Goal: Transaction & Acquisition: Book appointment/travel/reservation

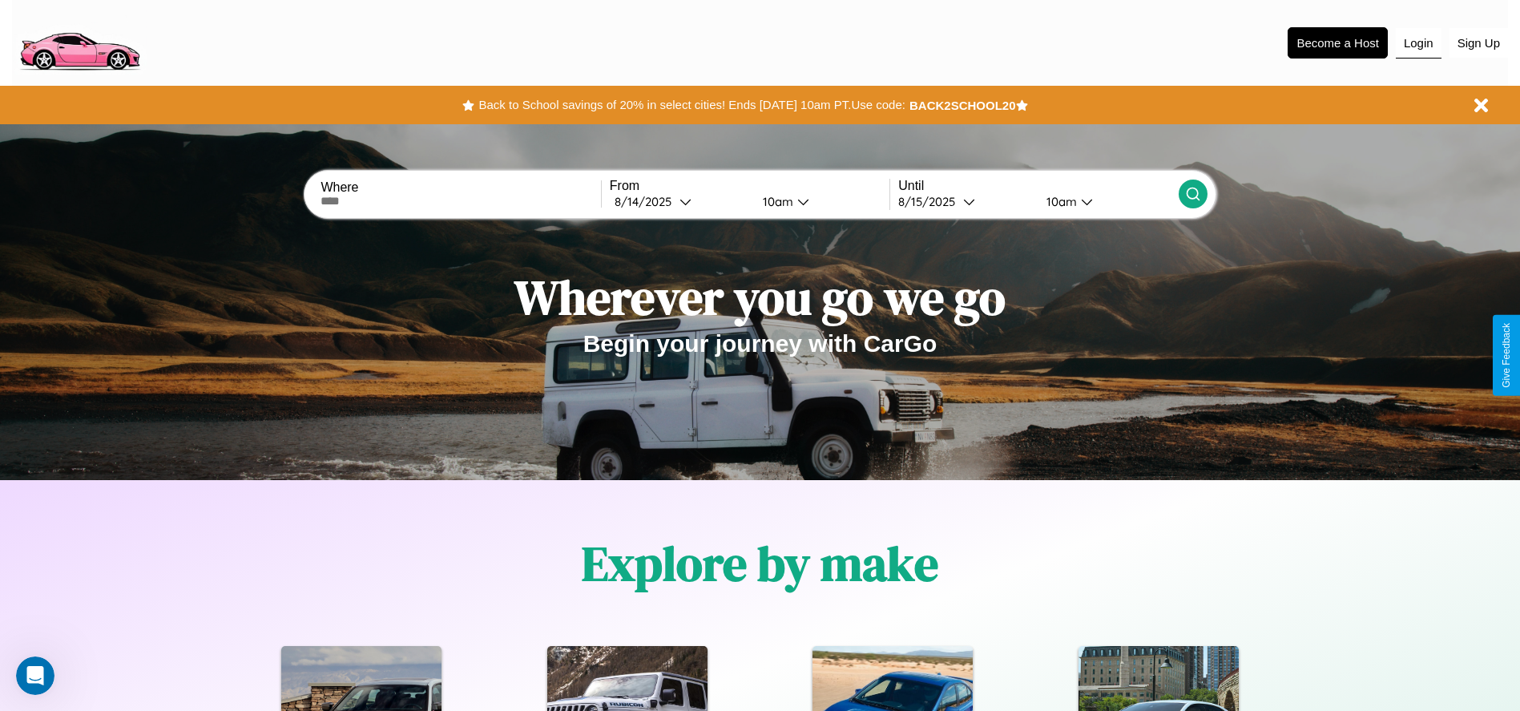
click at [1418, 42] on button "Login" at bounding box center [1419, 43] width 46 height 30
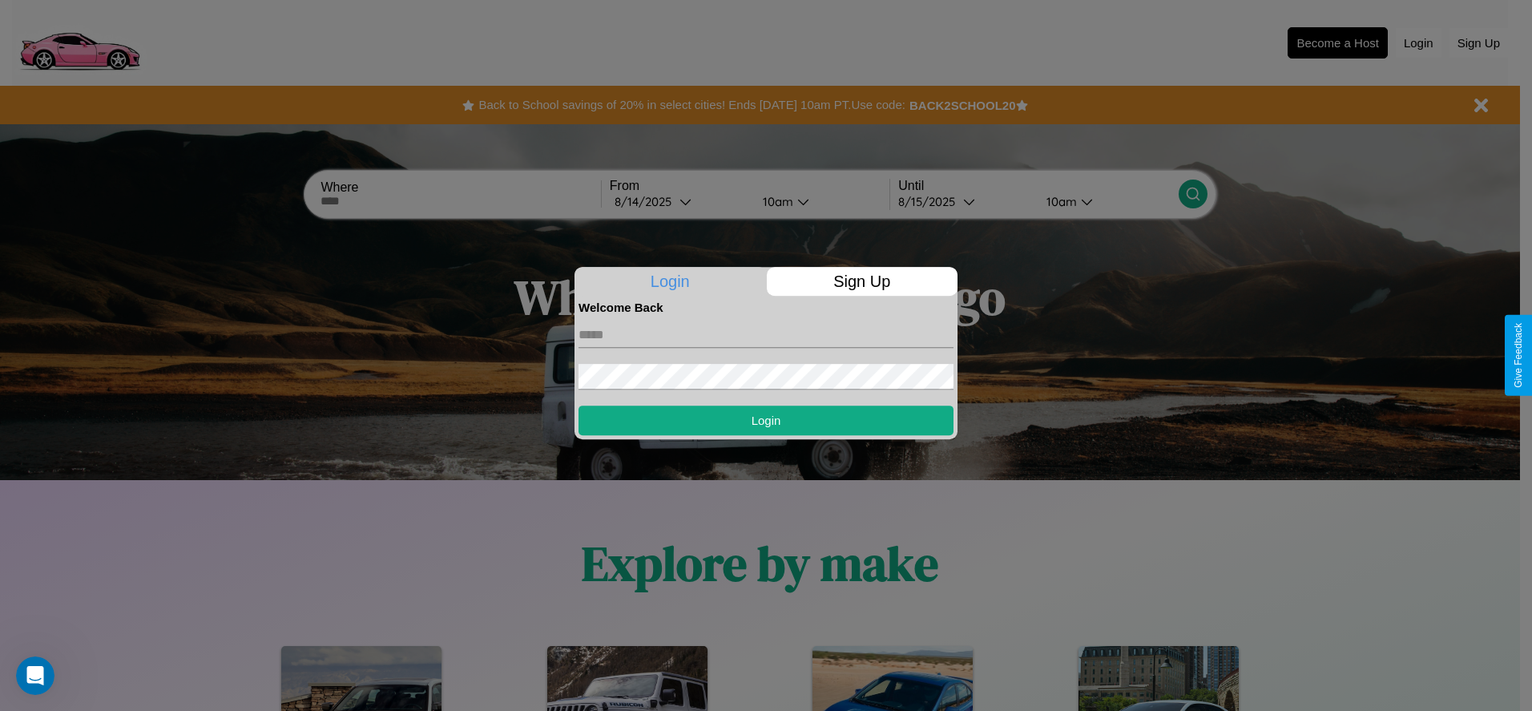
click at [766, 334] on input "text" at bounding box center [766, 335] width 375 height 26
type input "**********"
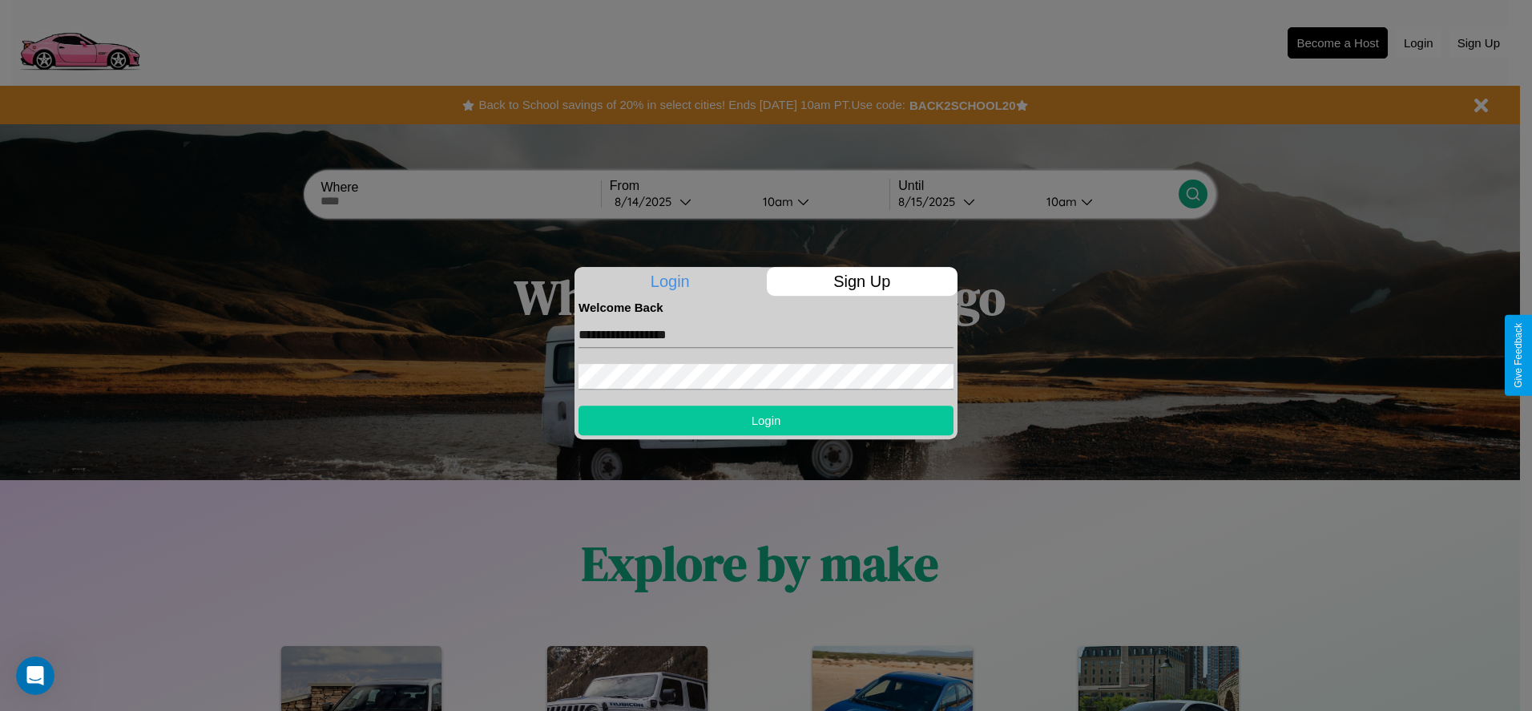
click at [766, 420] on button "Login" at bounding box center [766, 421] width 375 height 30
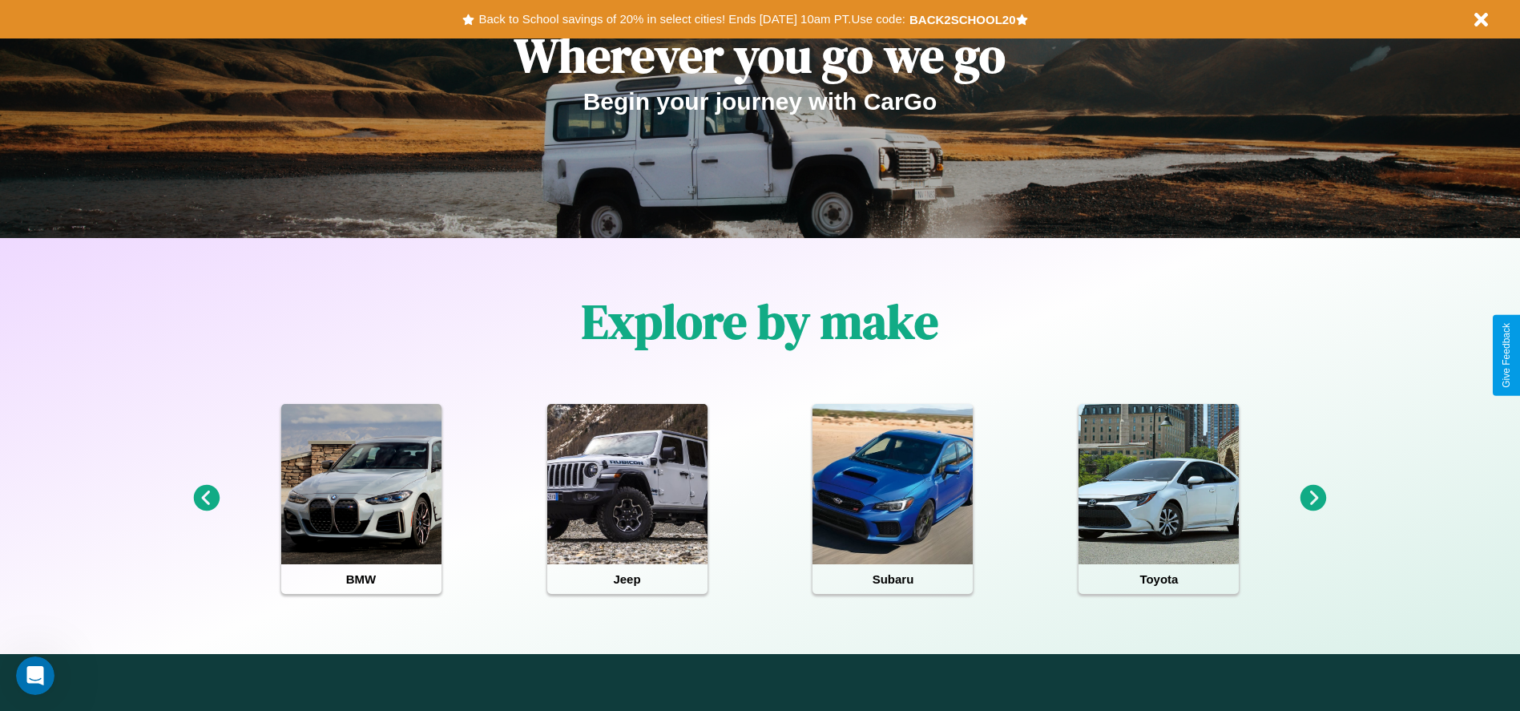
scroll to position [333, 0]
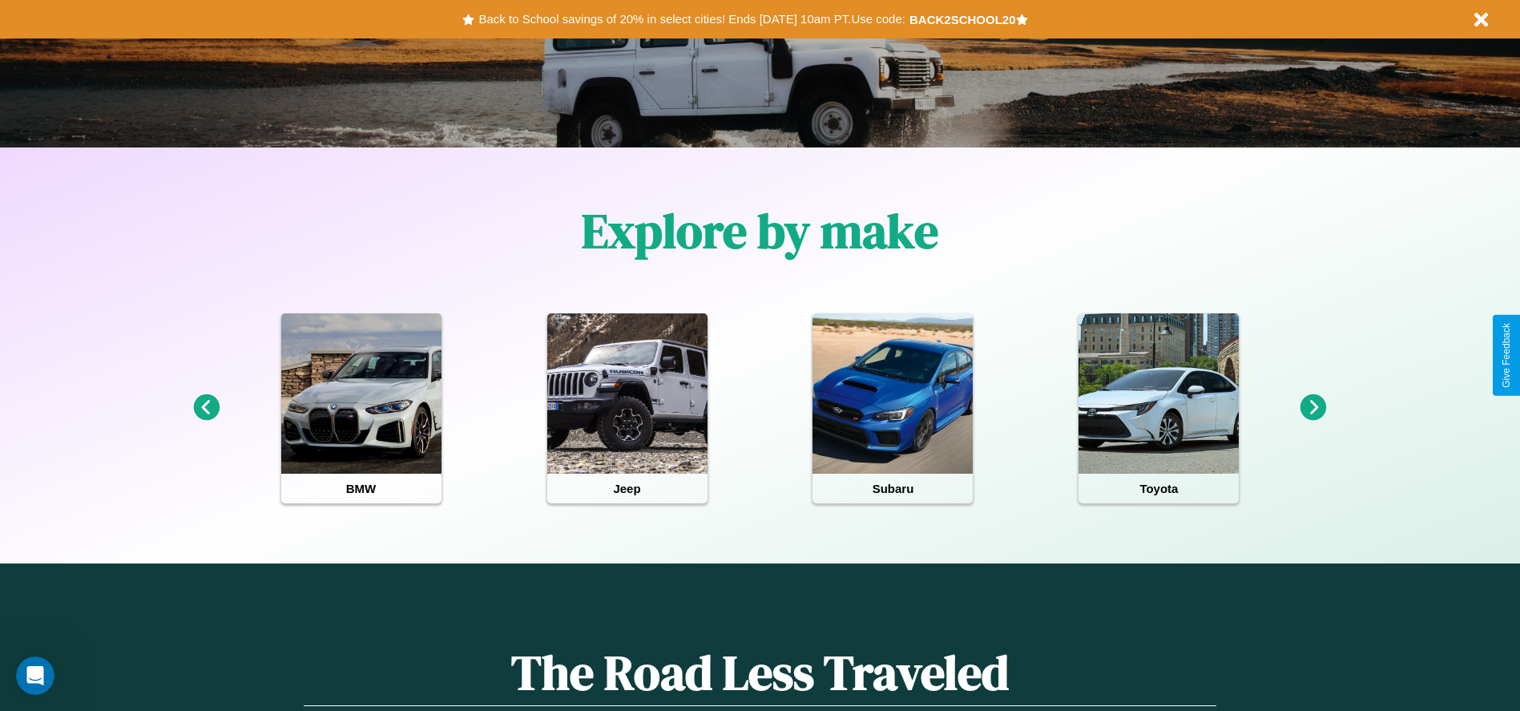
click at [1313, 408] on icon at bounding box center [1314, 407] width 26 height 26
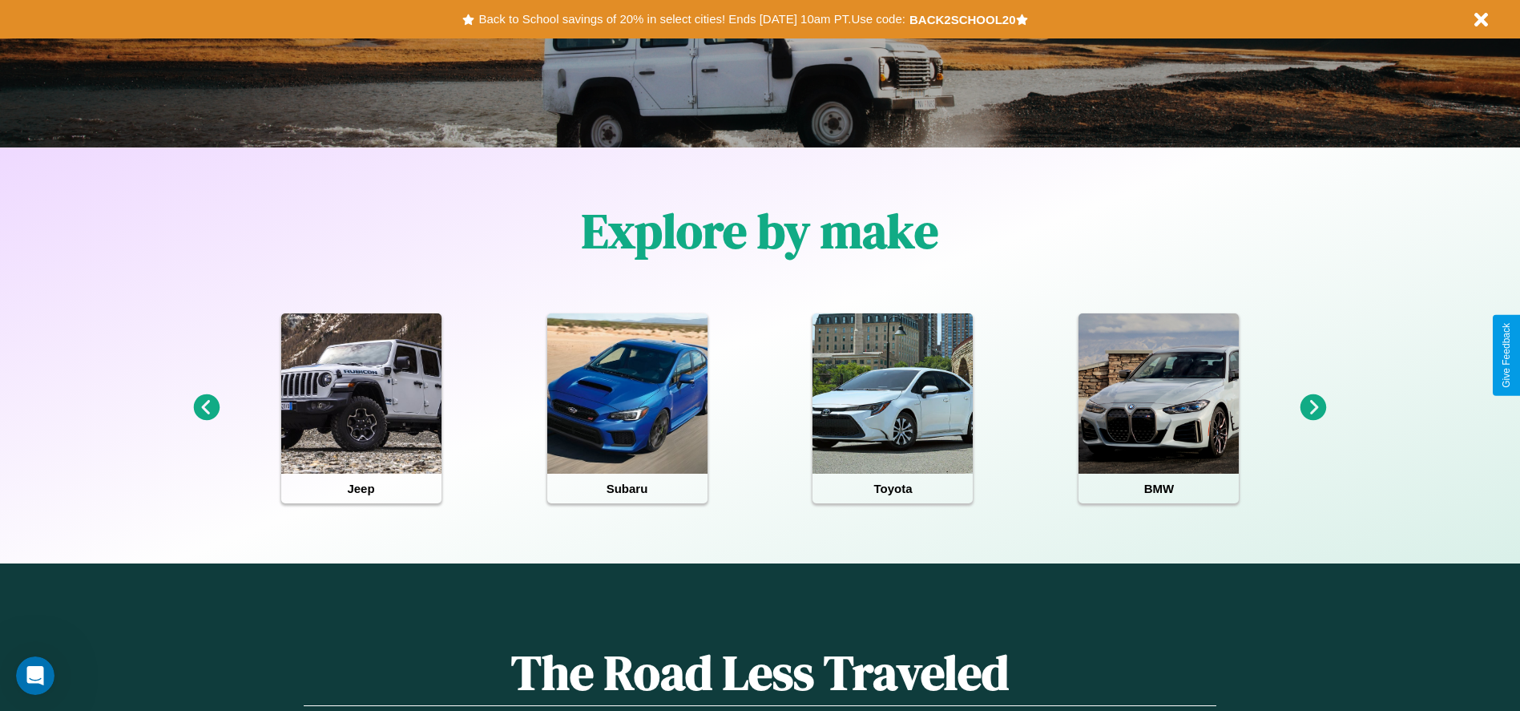
click at [206, 408] on icon at bounding box center [206, 407] width 26 height 26
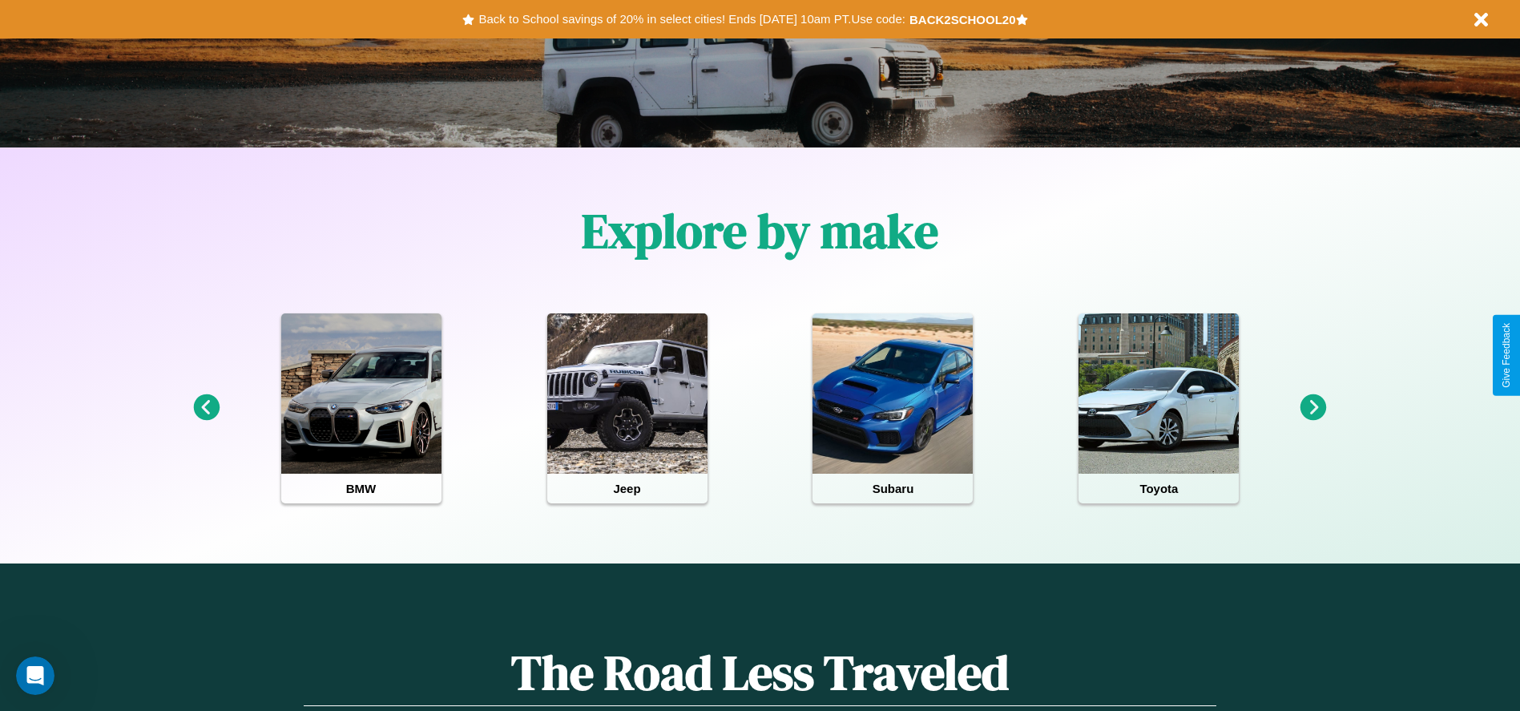
click at [1313, 408] on icon at bounding box center [1314, 407] width 26 height 26
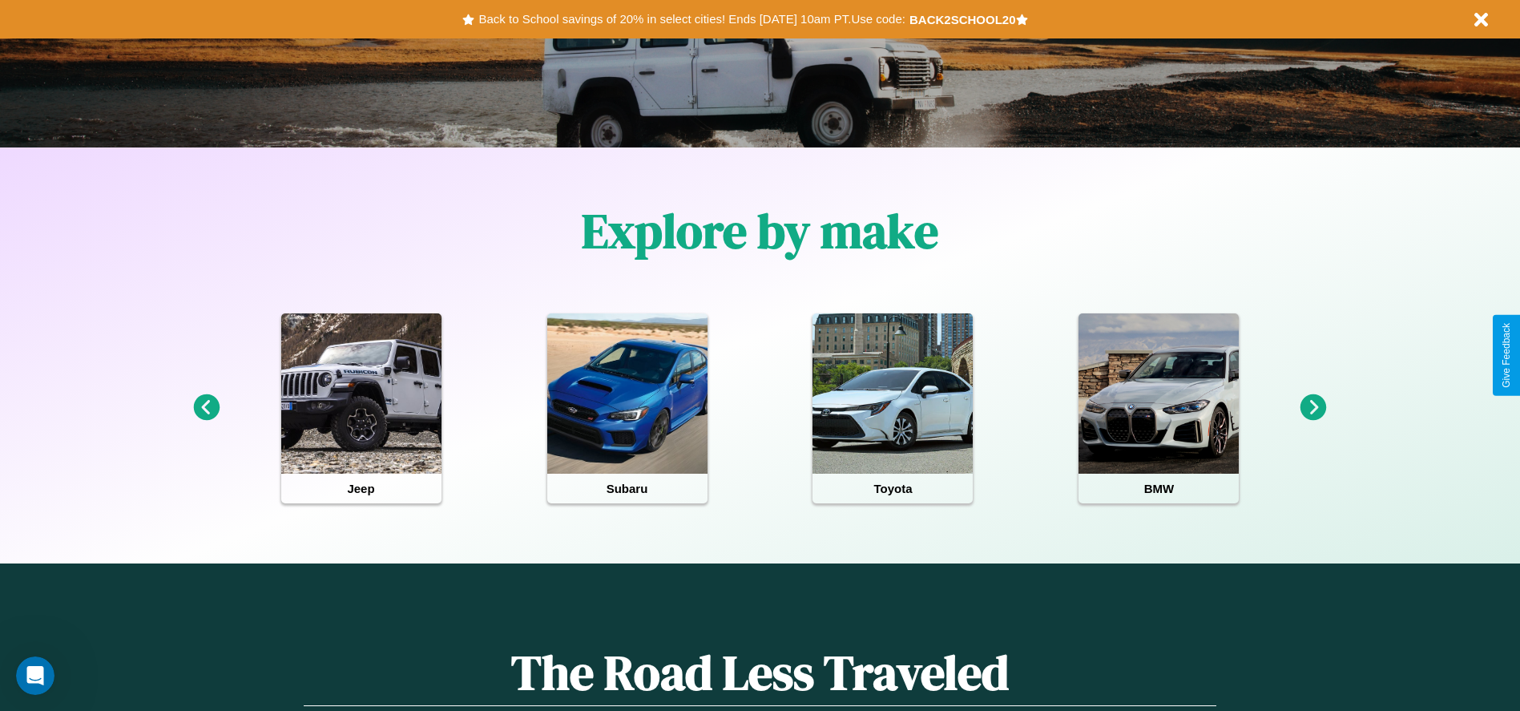
click at [206, 408] on icon at bounding box center [206, 407] width 26 height 26
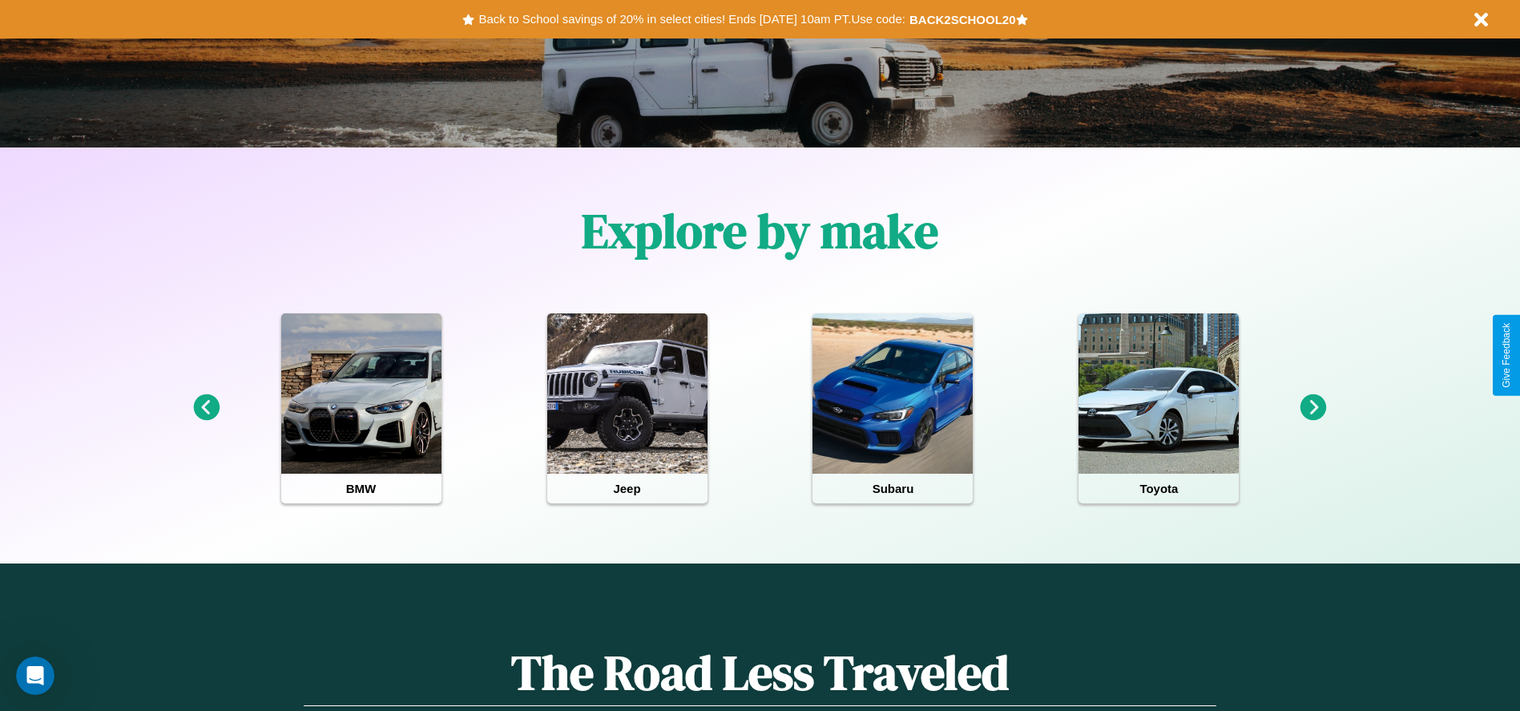
click at [1313, 408] on icon at bounding box center [1314, 407] width 26 height 26
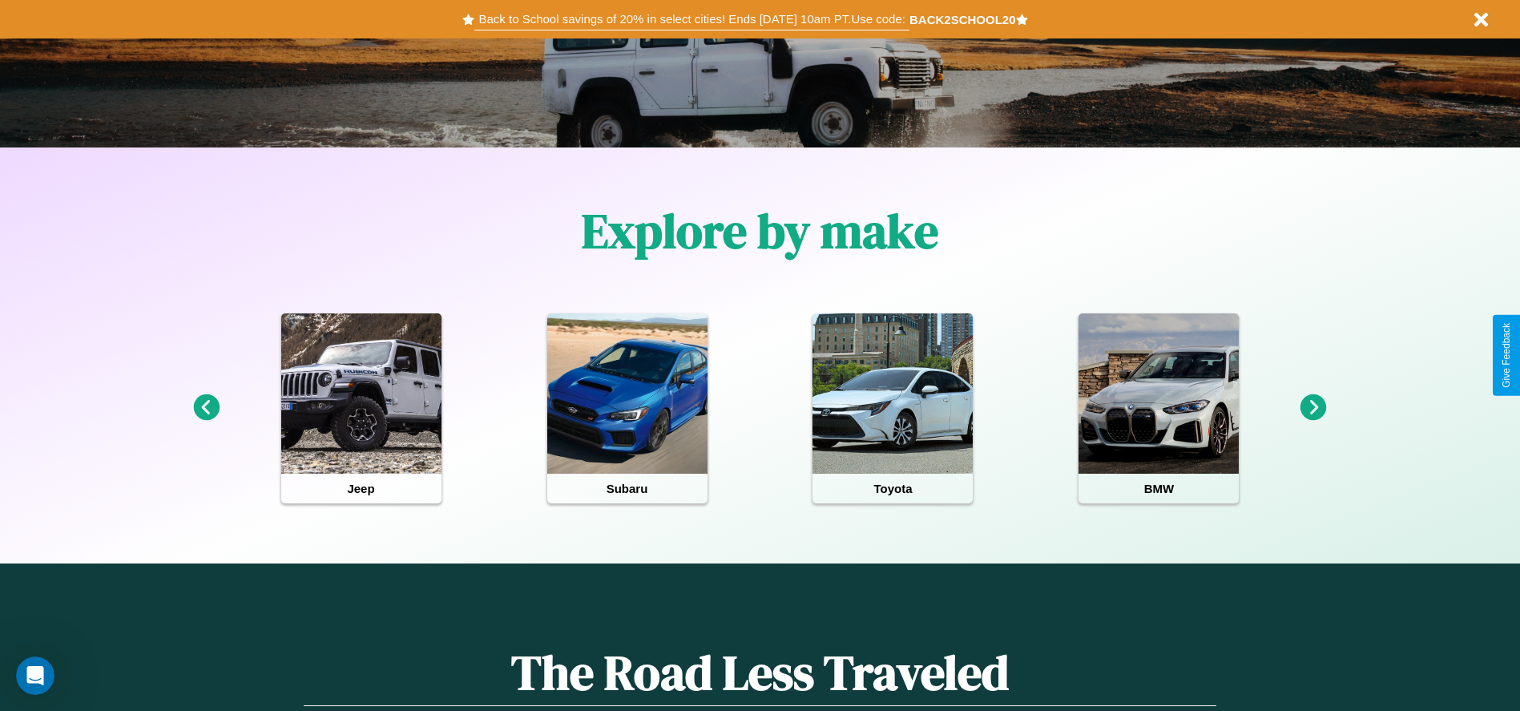
click at [692, 19] on button "Back to School savings of 20% in select cities! Ends 9/1 at 10am PT. Use code:" at bounding box center [691, 19] width 434 height 22
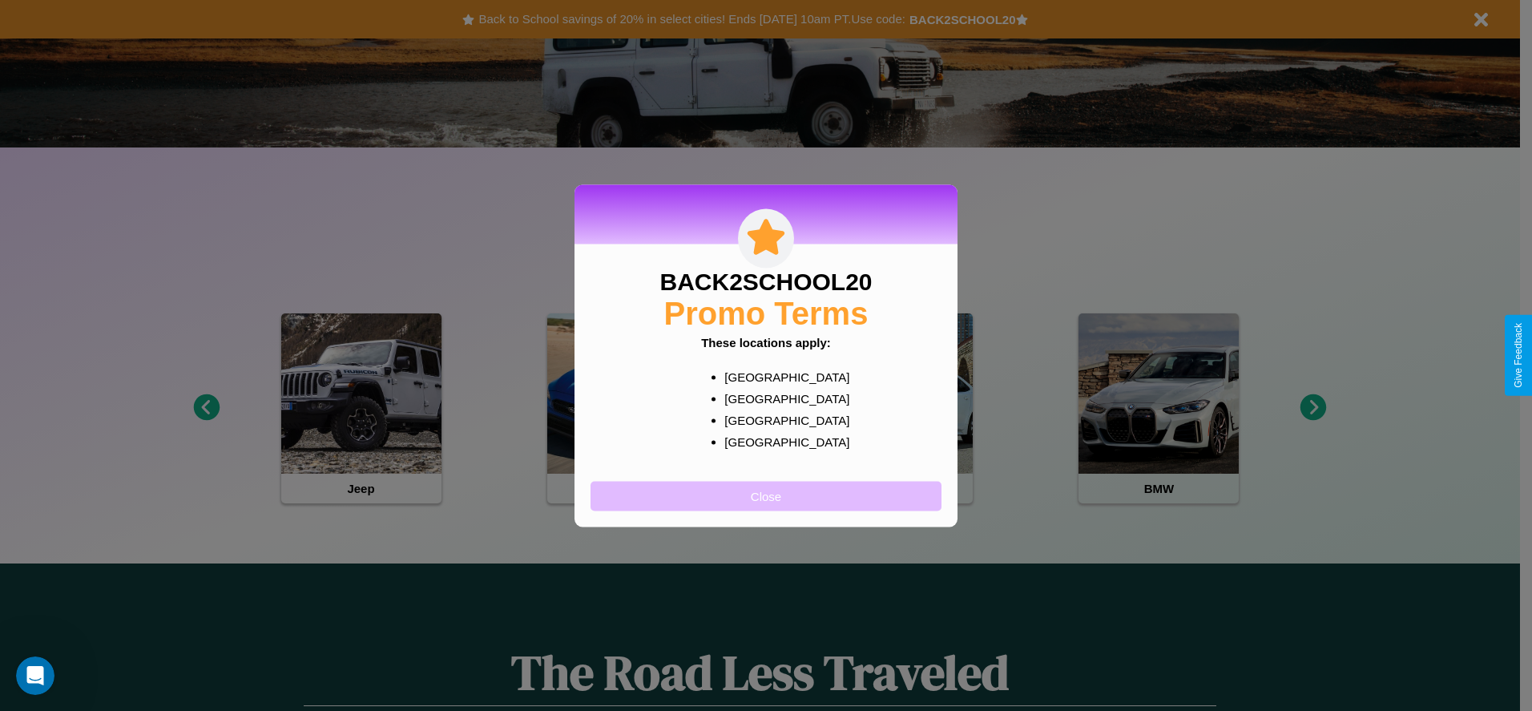
click at [766, 495] on button "Close" at bounding box center [766, 496] width 351 height 30
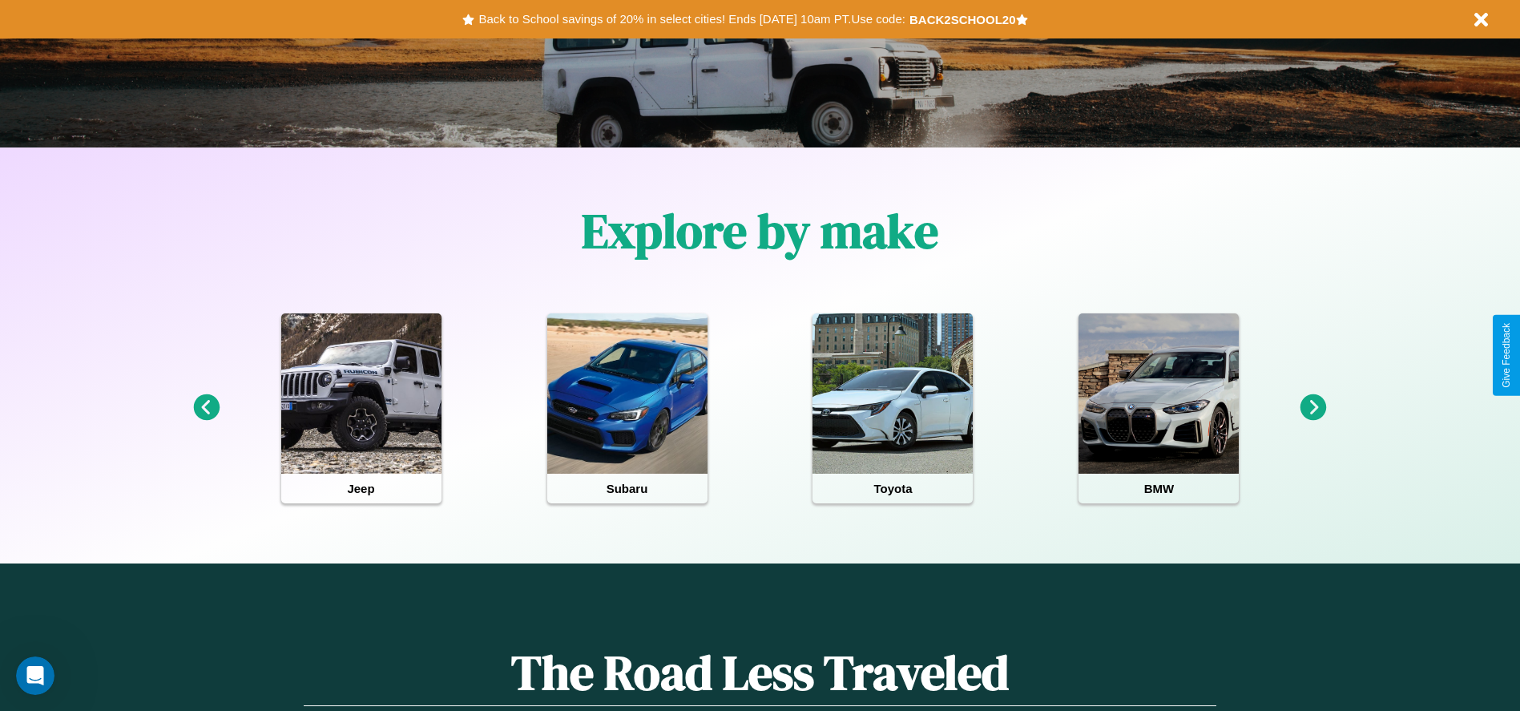
click at [1313, 408] on icon at bounding box center [1314, 407] width 26 height 26
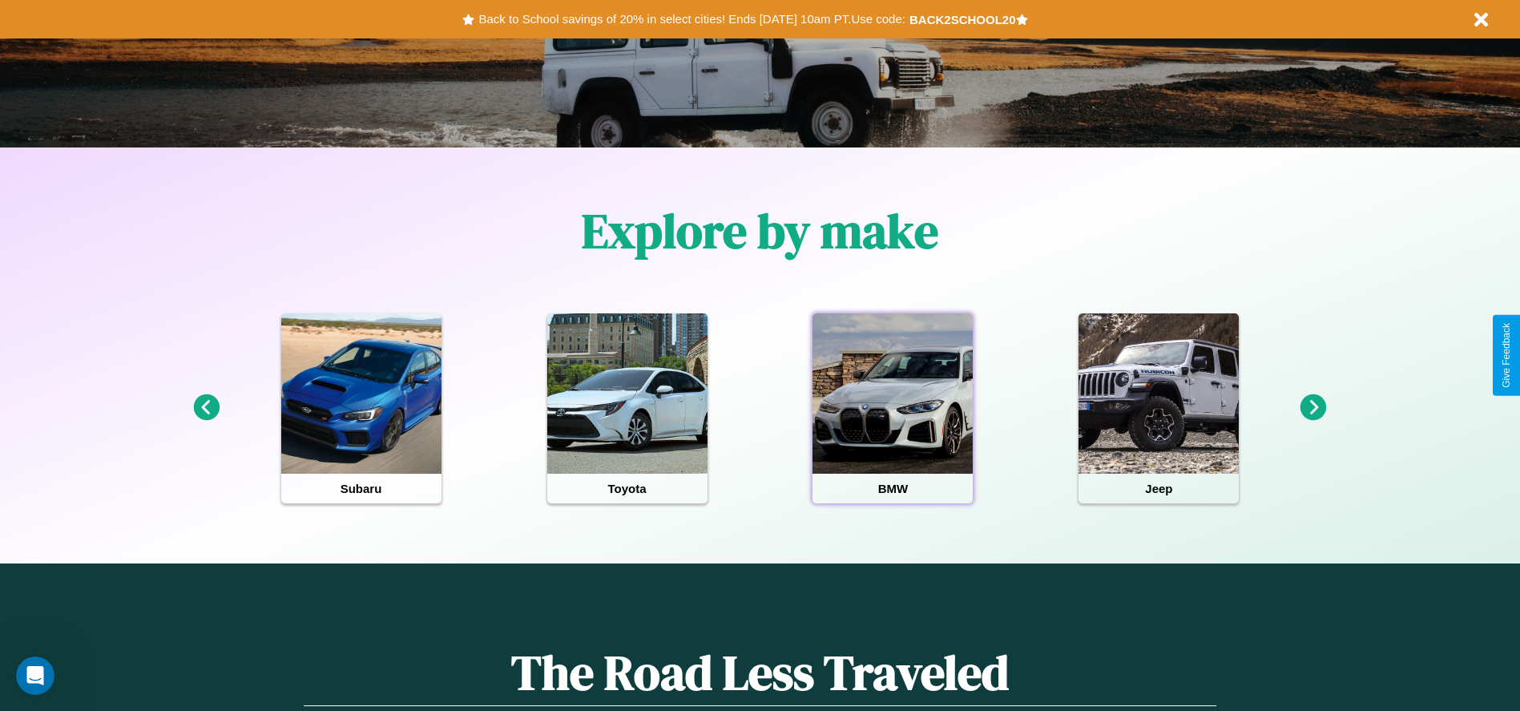
click at [893, 408] on div at bounding box center [893, 393] width 160 height 160
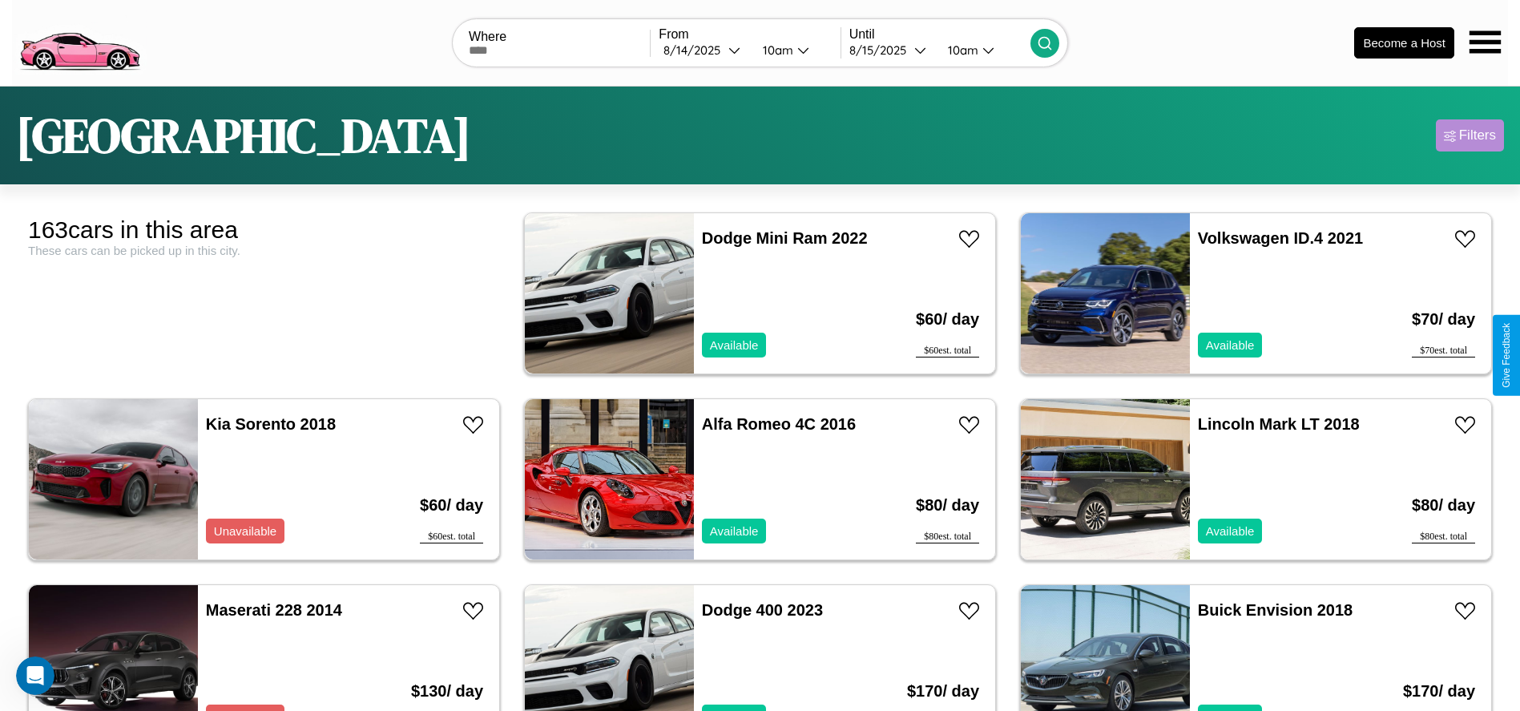
click at [1470, 135] on div "Filters" at bounding box center [1477, 135] width 37 height 16
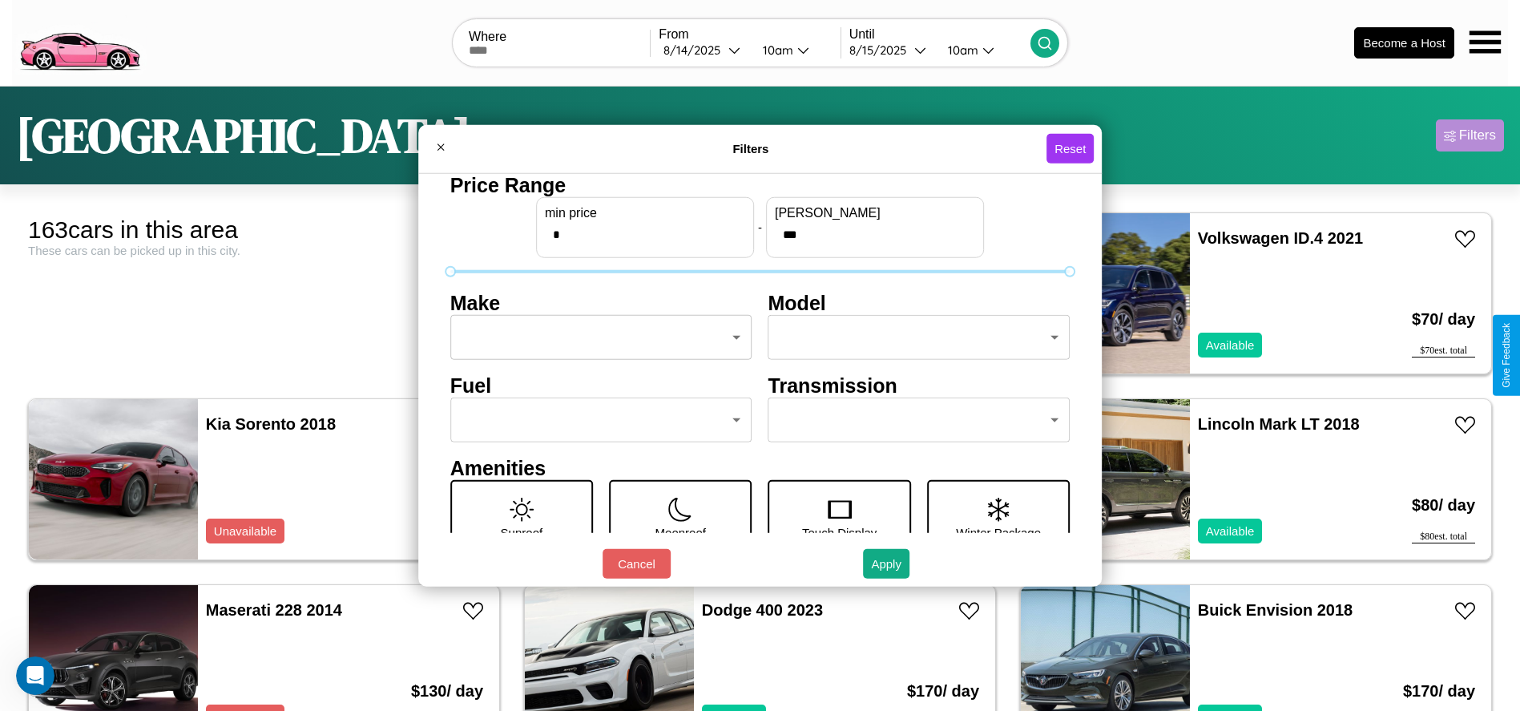
scroll to position [67, 0]
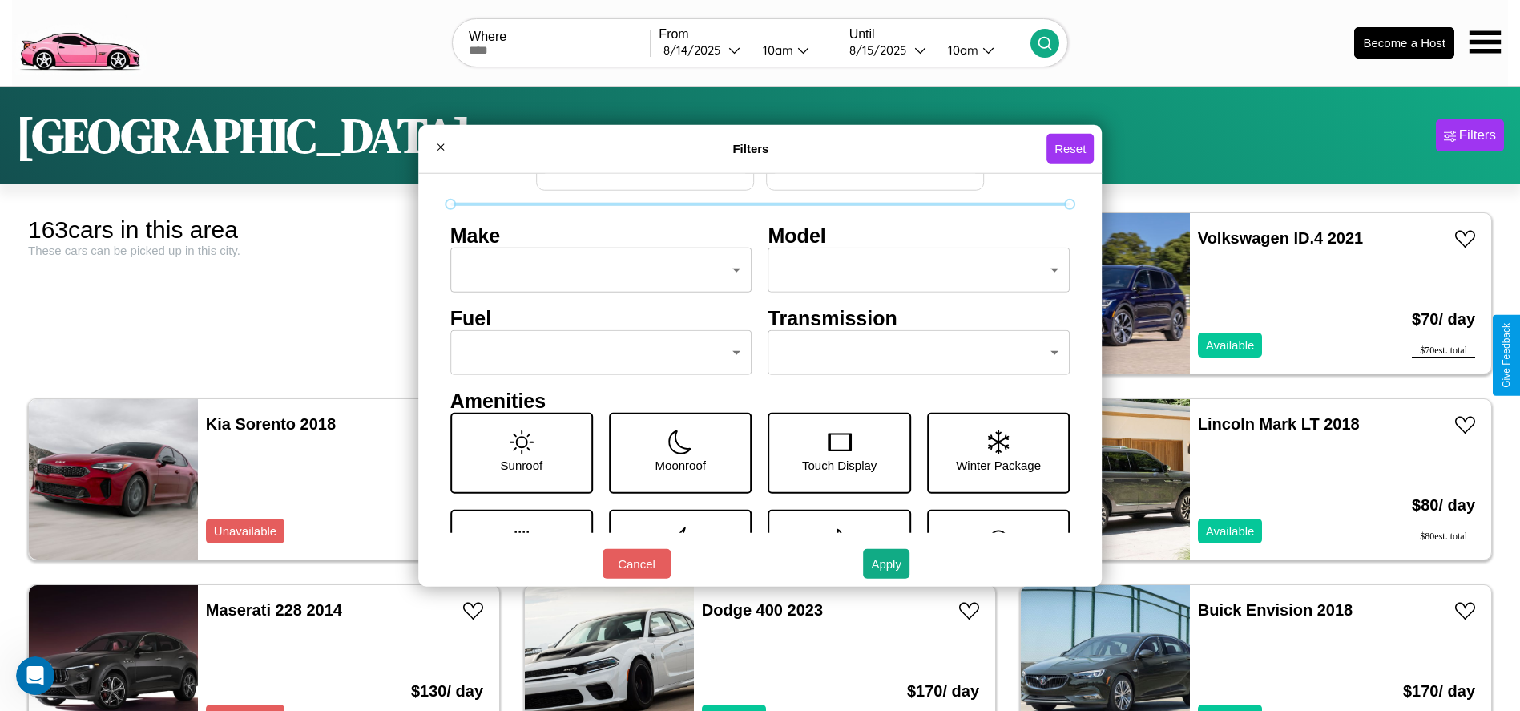
click at [596, 353] on body "CarGo Where From 8 / 14 / 2025 10am Until 8 / 15 / 2025 10am Become a Host Lond…" at bounding box center [760, 405] width 1520 height 810
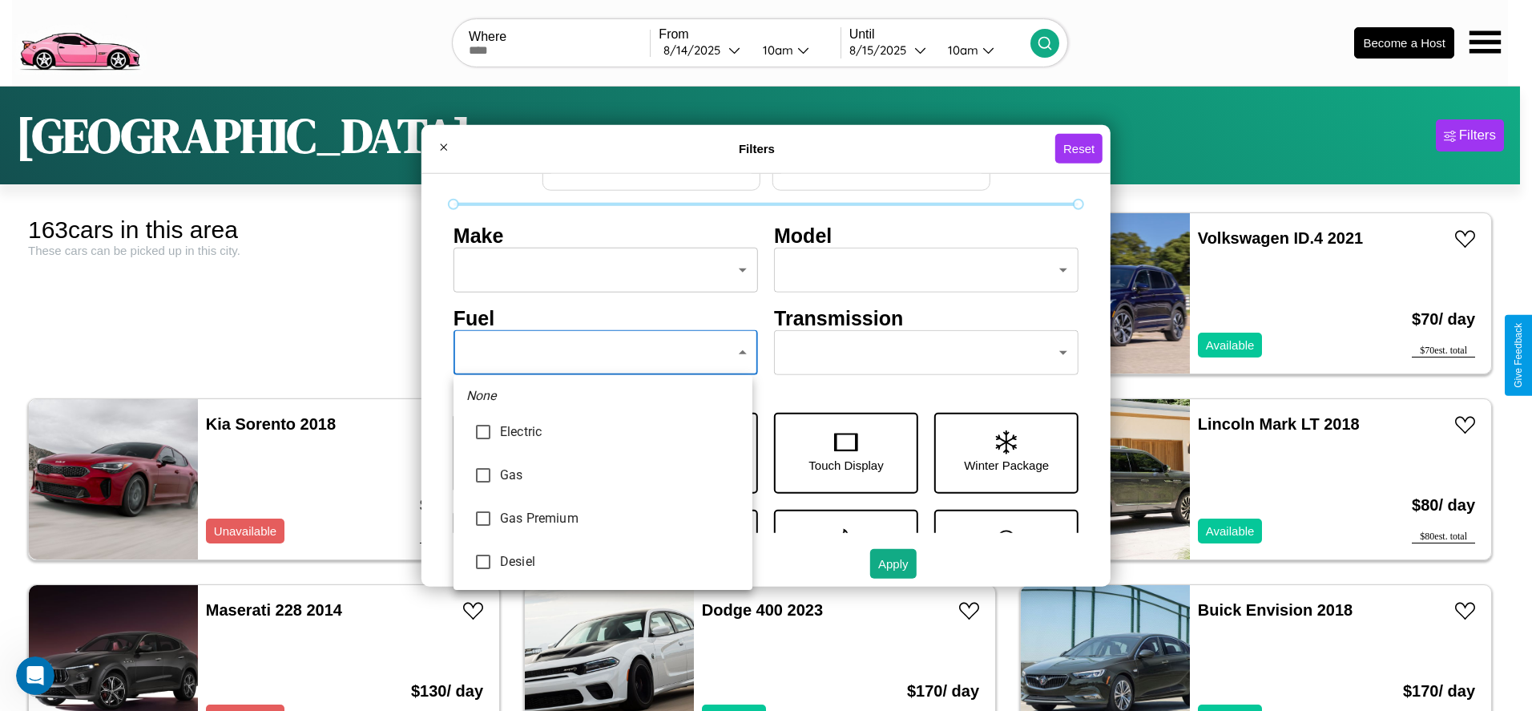
type input "********"
click at [603, 353] on div at bounding box center [766, 355] width 1532 height 711
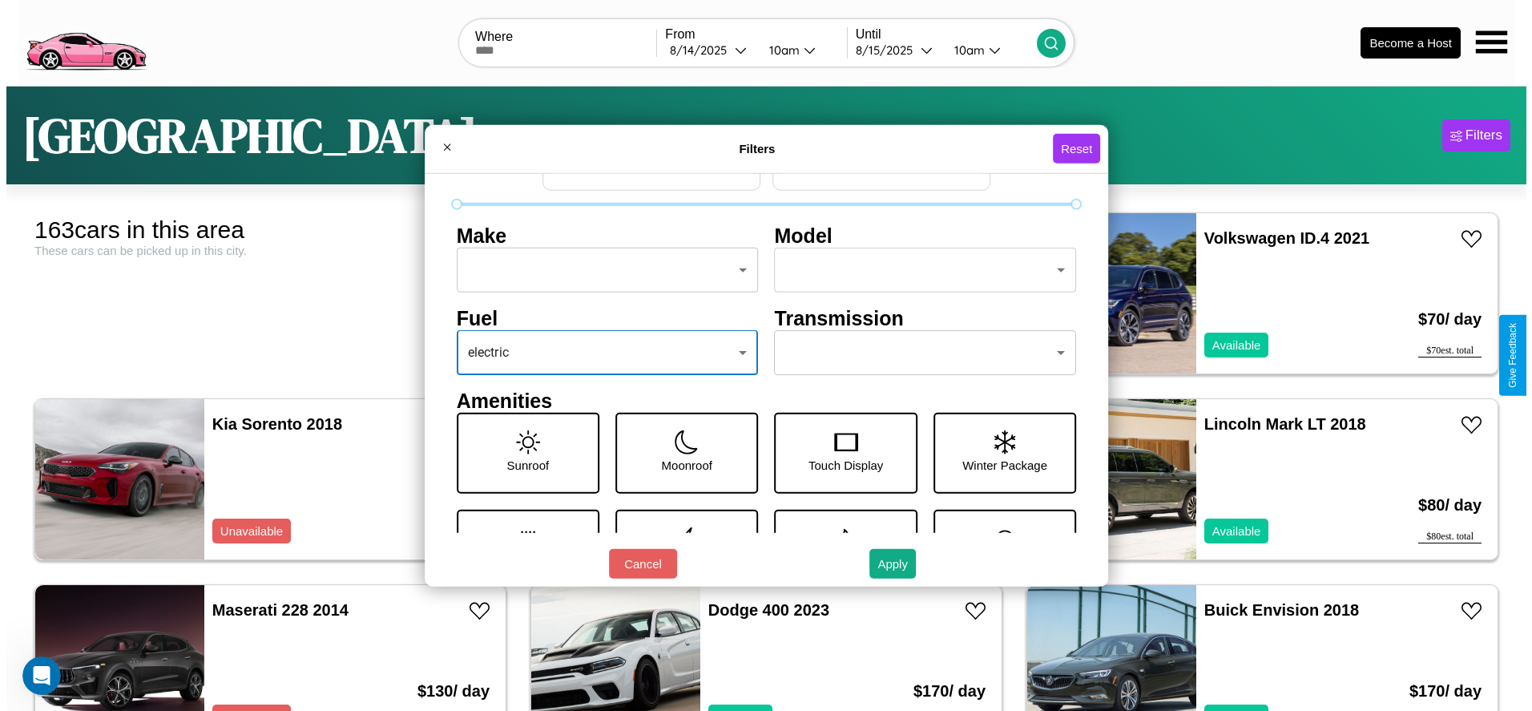
scroll to position [0, 0]
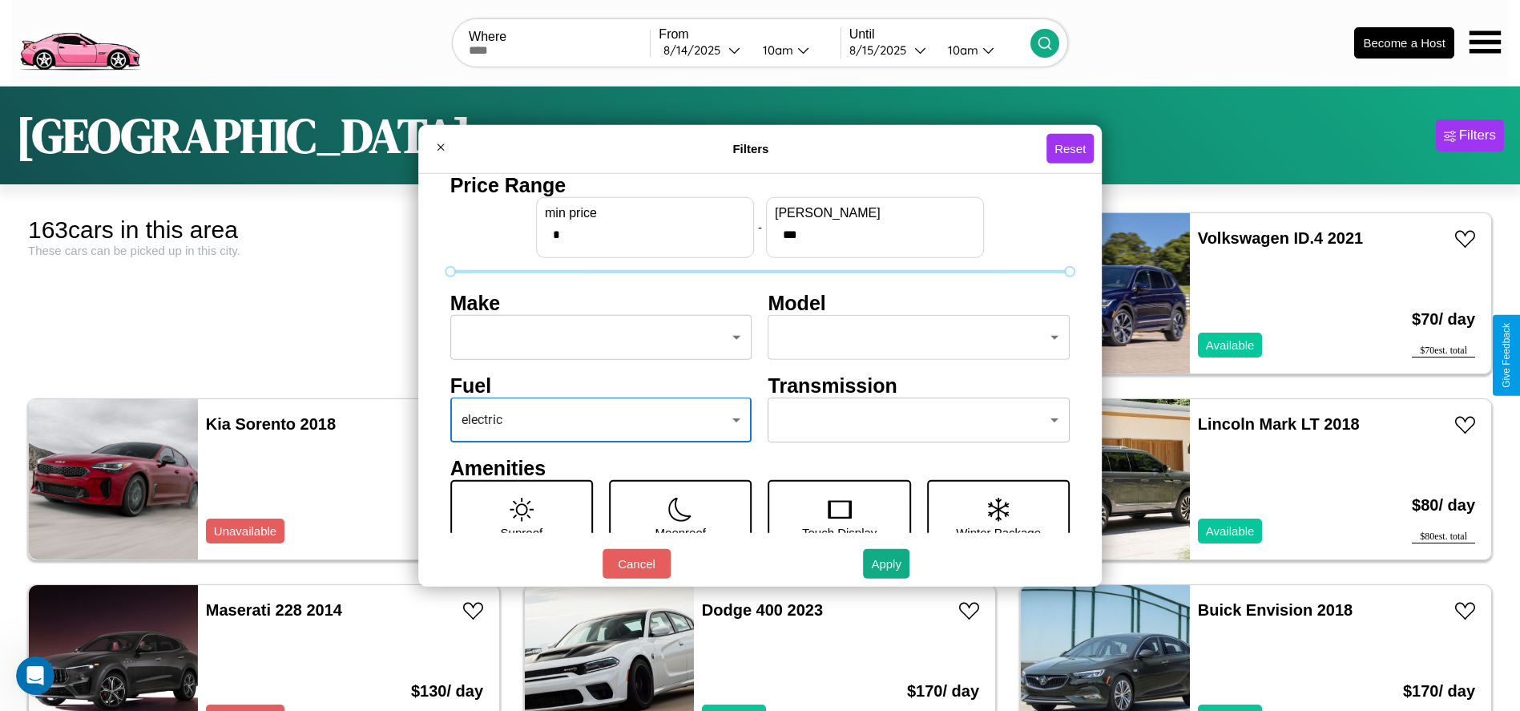
click at [596, 337] on body "CarGo Where From 8 / 14 / 2025 10am Until 8 / 15 / 2025 10am Become a Host Lond…" at bounding box center [760, 405] width 1520 height 810
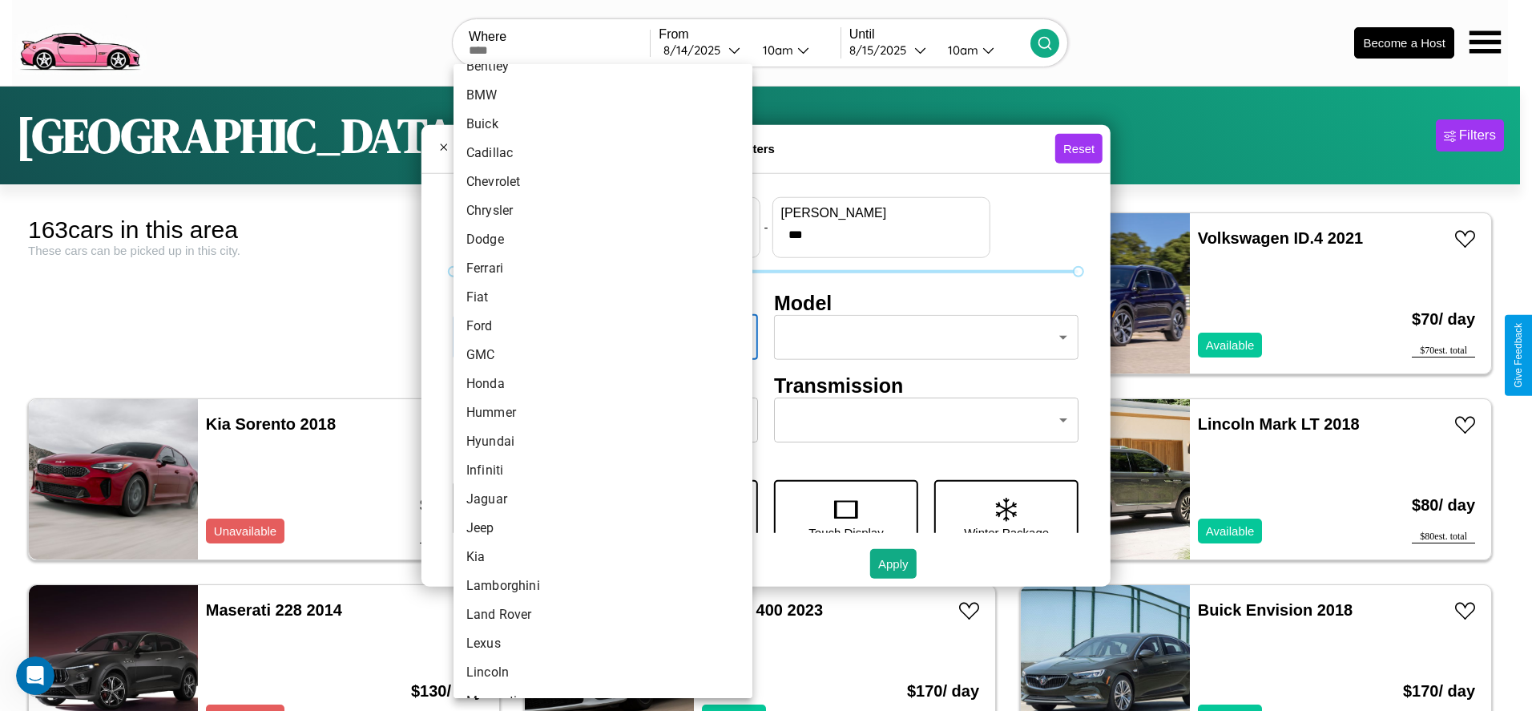
scroll to position [166, 0]
click at [597, 381] on li "Honda" at bounding box center [603, 380] width 299 height 29
type input "*****"
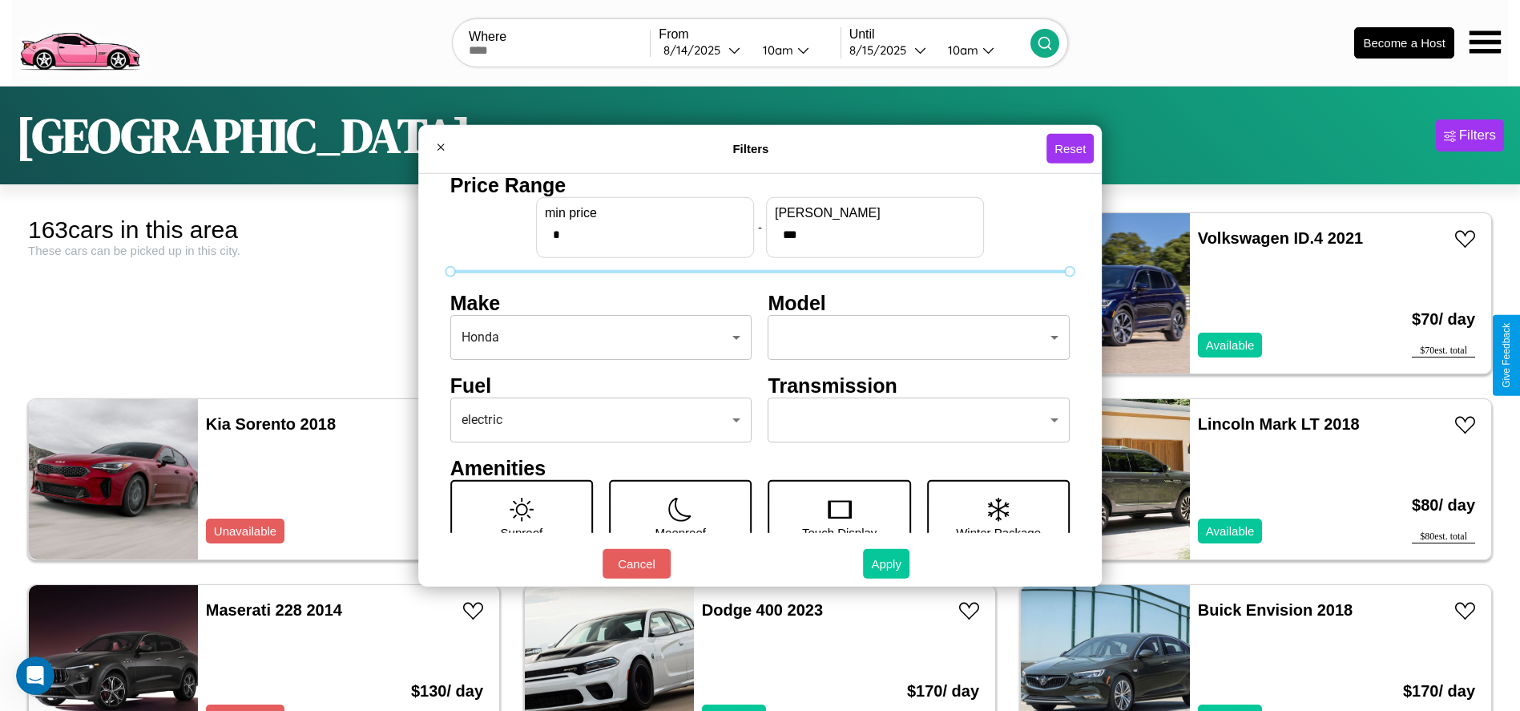
click at [887, 563] on button "Apply" at bounding box center [886, 564] width 46 height 30
